Goal: Check status

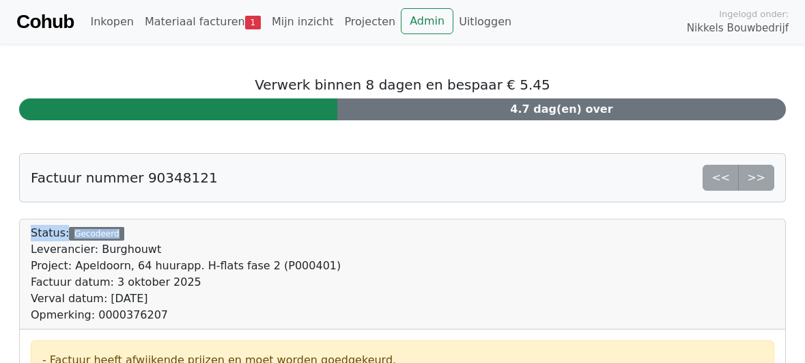
drag, startPoint x: 803, startPoint y: 228, endPoint x: 1092, endPoint y: 158, distance: 297.4
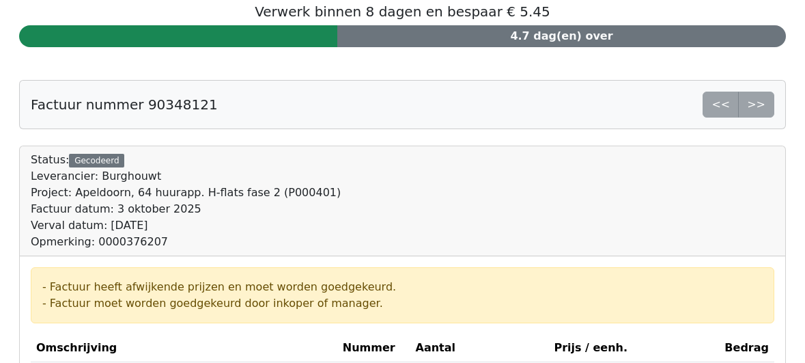
scroll to position [137, 0]
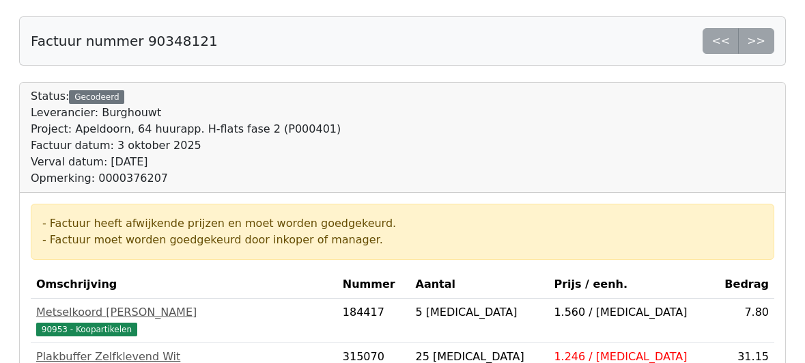
drag, startPoint x: 803, startPoint y: 325, endPoint x: 803, endPoint y: 258, distance: 66.9
